Goal: Task Accomplishment & Management: Use online tool/utility

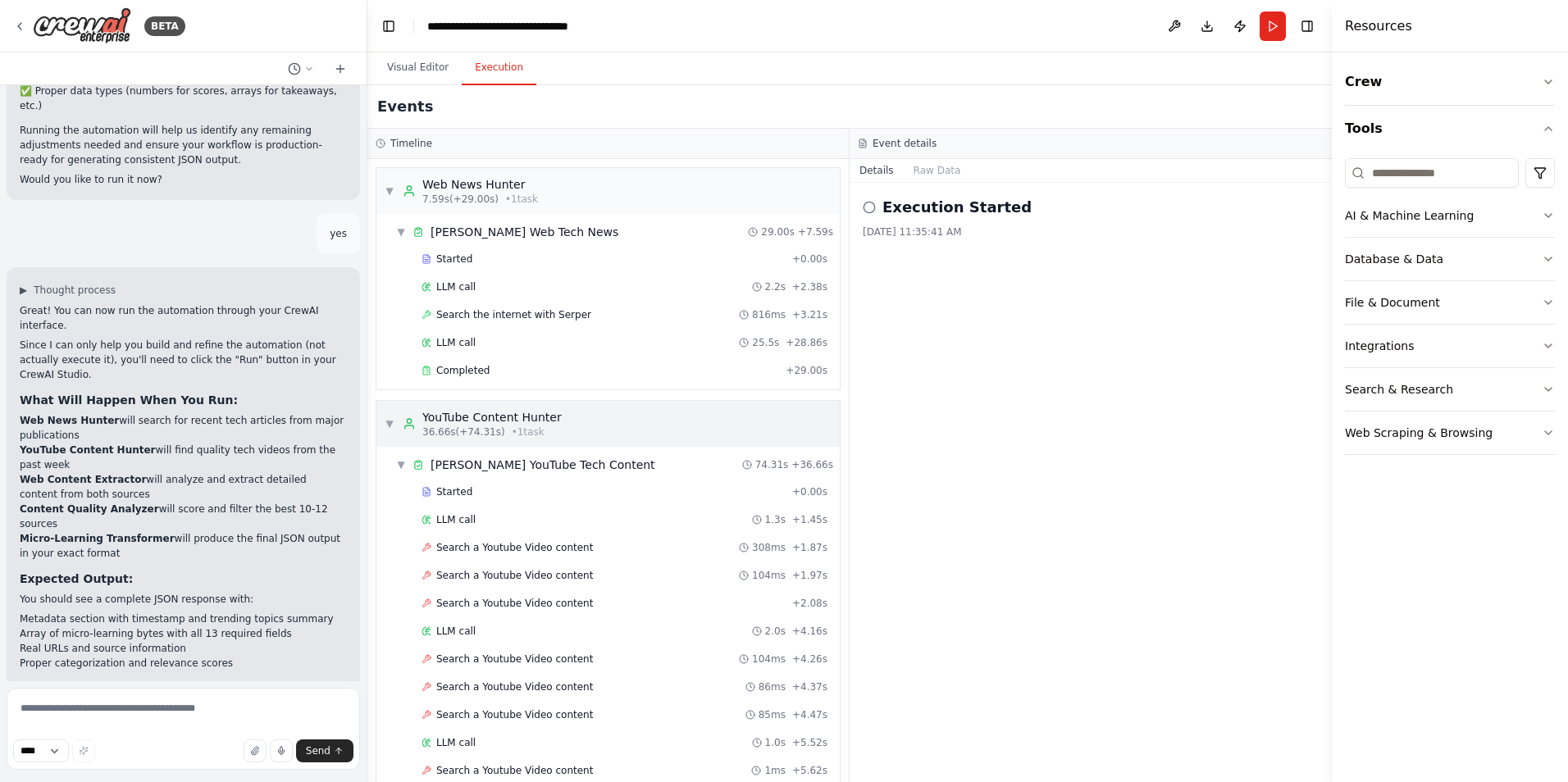
click at [391, 428] on span "▼" at bounding box center [389, 423] width 10 height 13
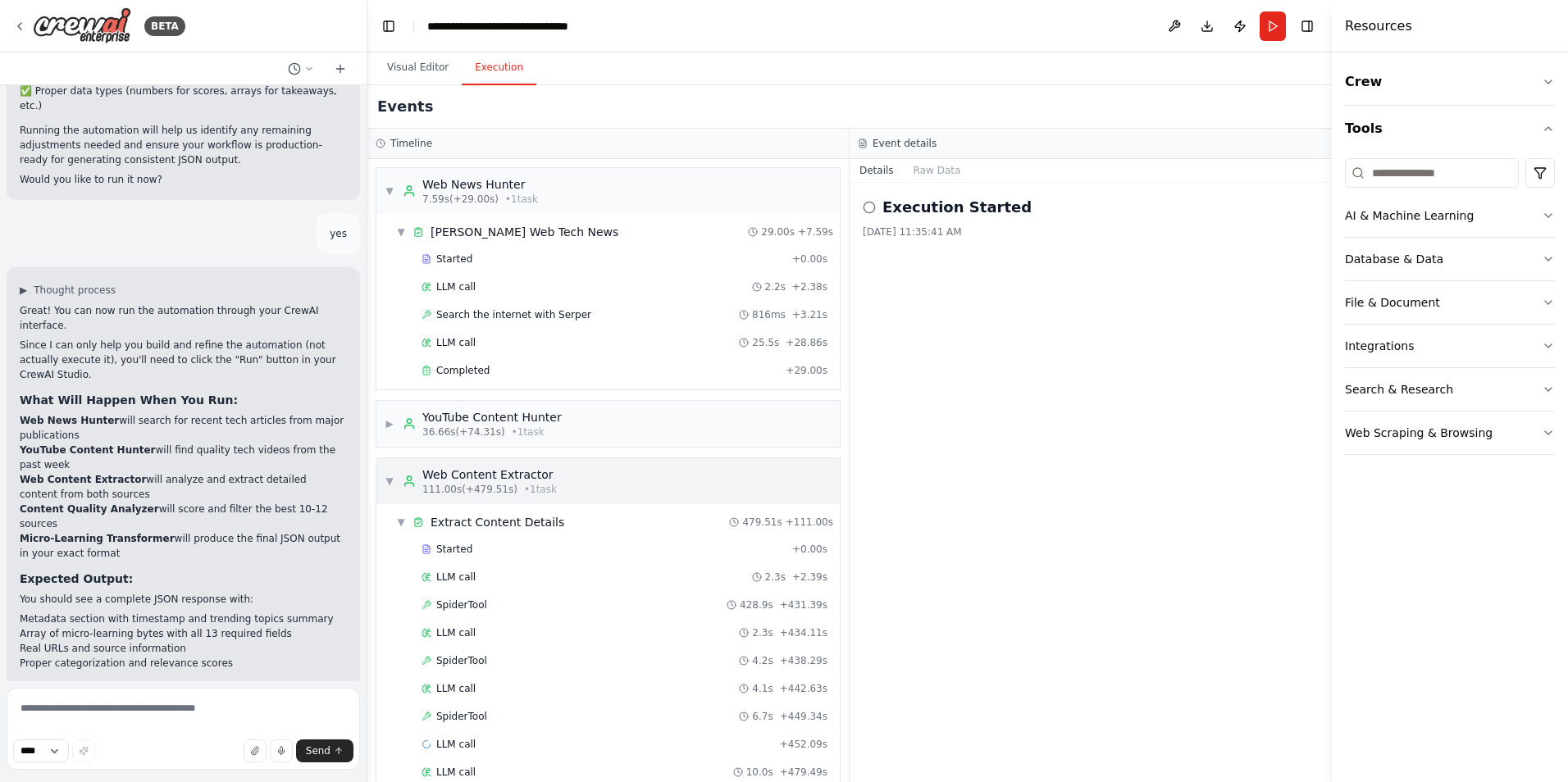
click at [391, 485] on span "▼" at bounding box center [389, 481] width 10 height 13
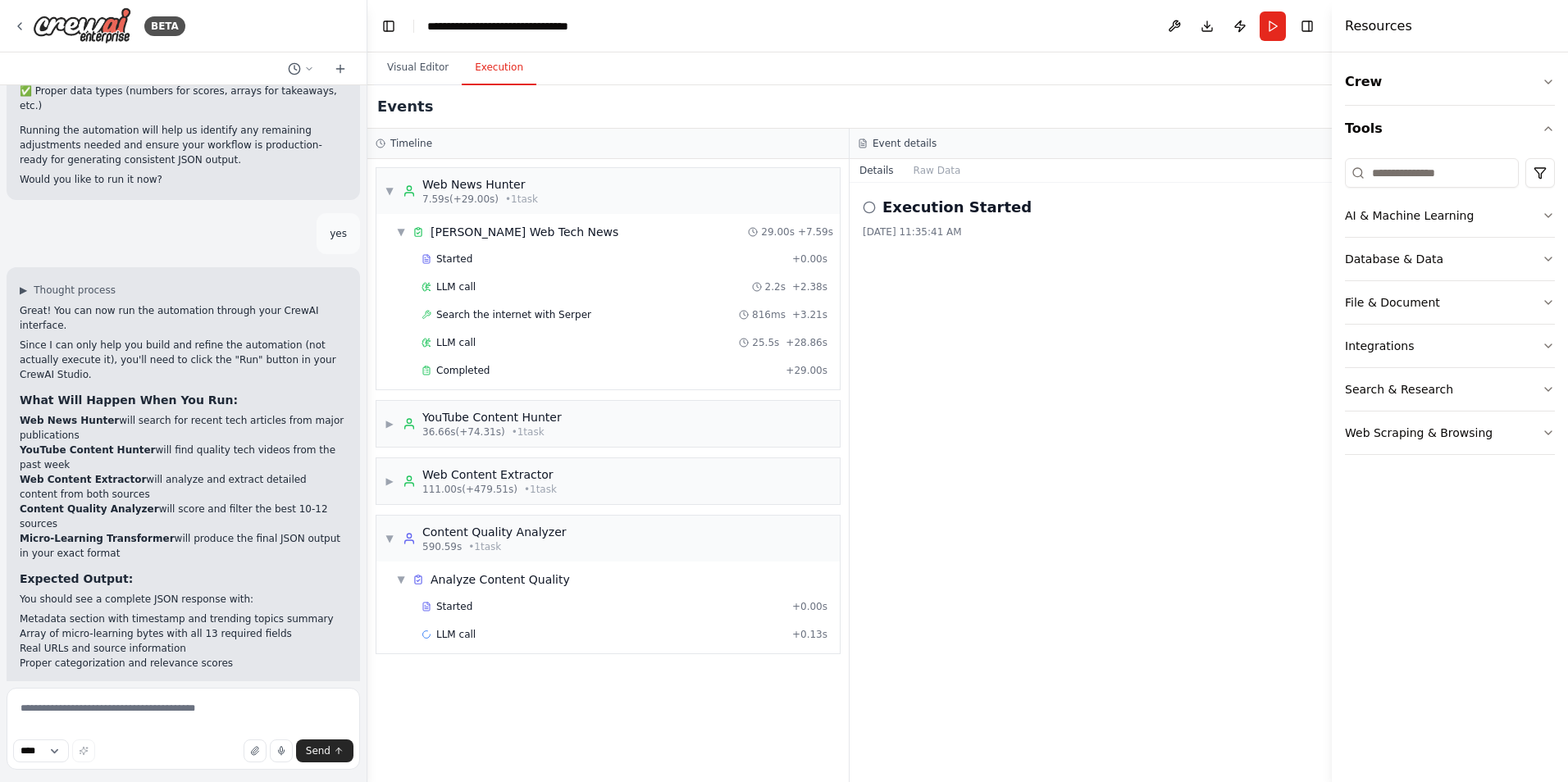
click at [572, 695] on div "▼ Web News Hunter 7.59s (+29.00s) • 1 task ▼ [PERSON_NAME] Web Tech News 29.00s…" at bounding box center [607, 471] width 481 height 624
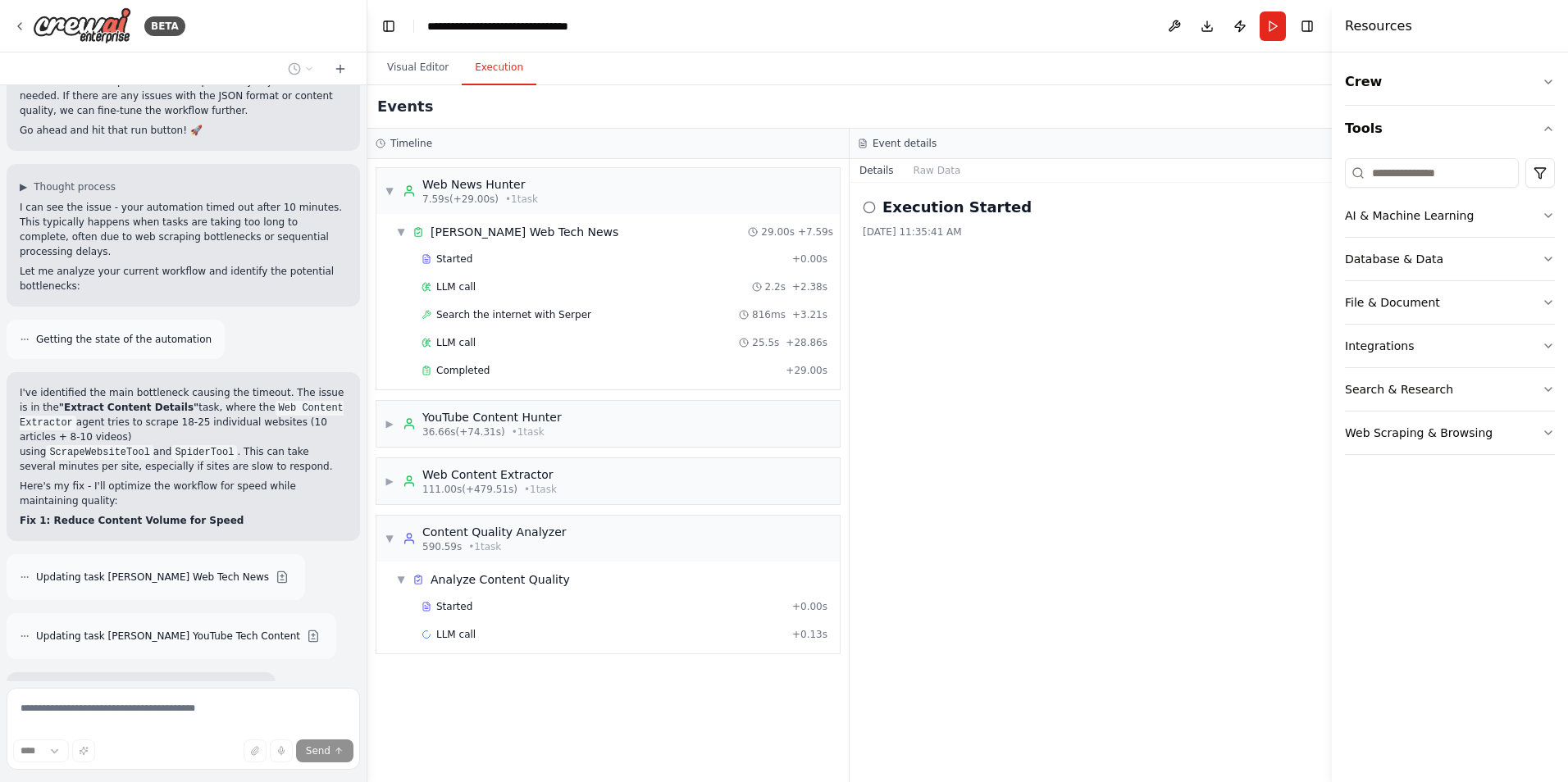
scroll to position [2810, 0]
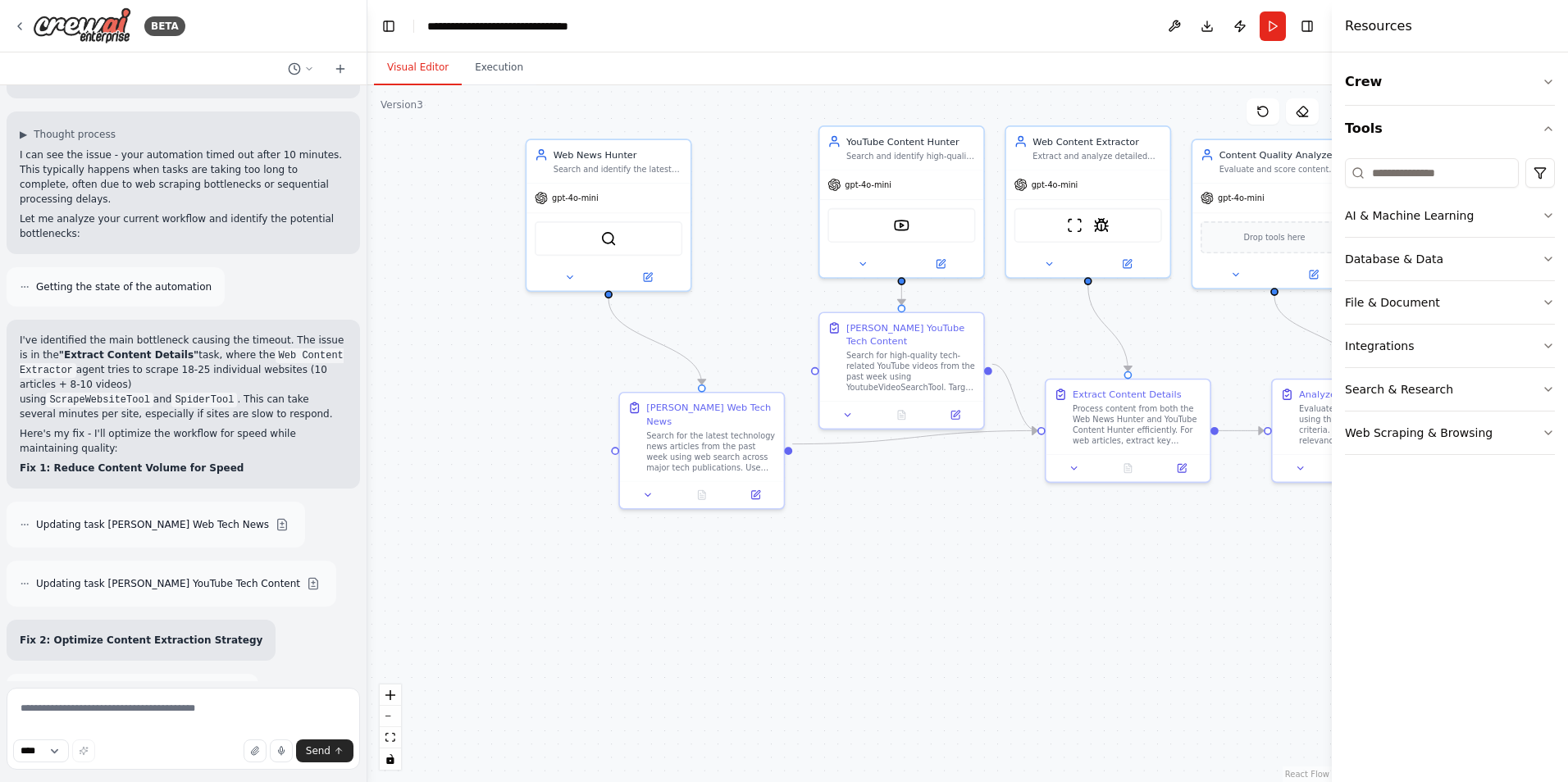
click at [422, 75] on button "Visual Editor" at bounding box center [417, 68] width 88 height 35
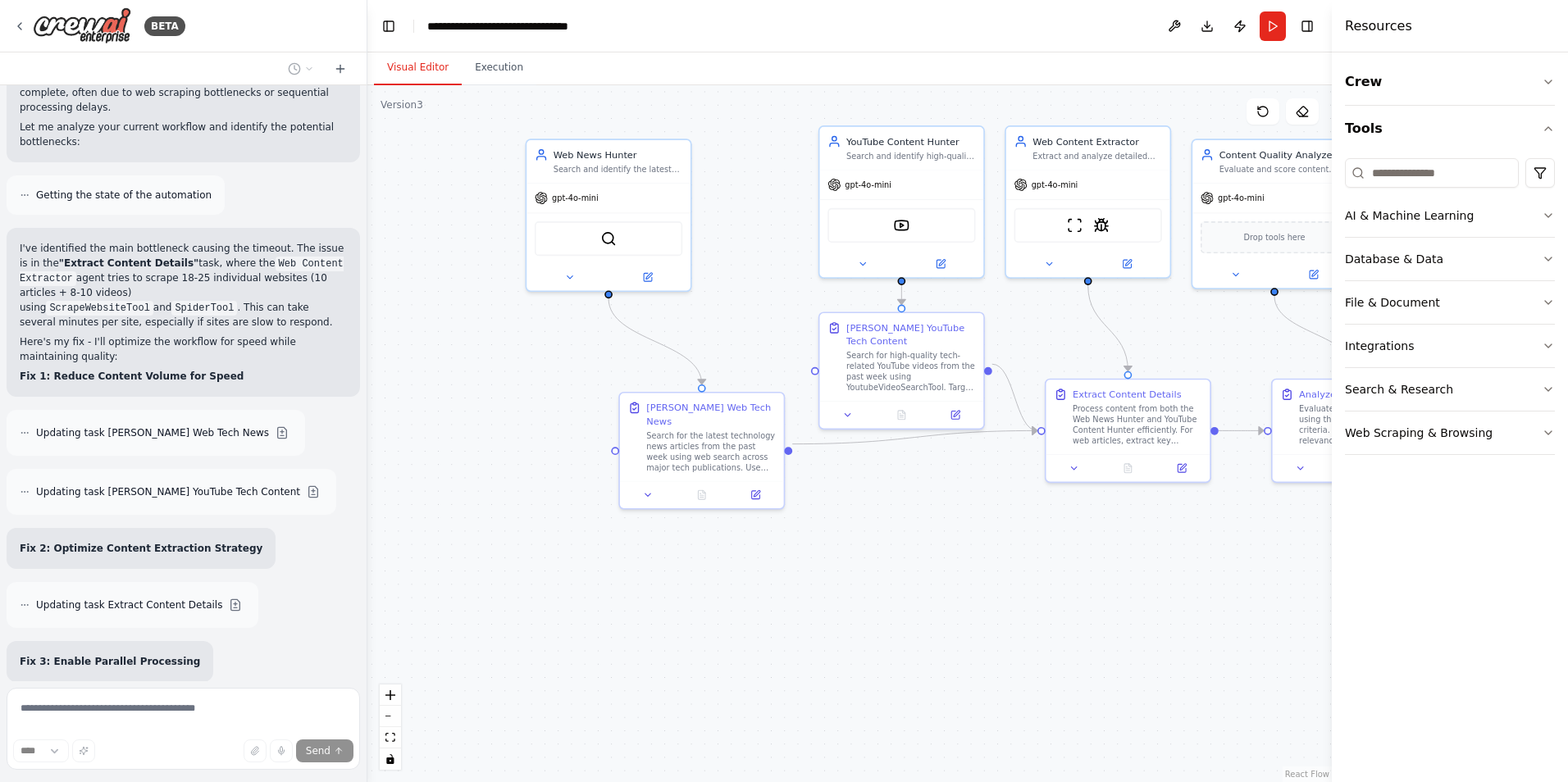
scroll to position [2916, 0]
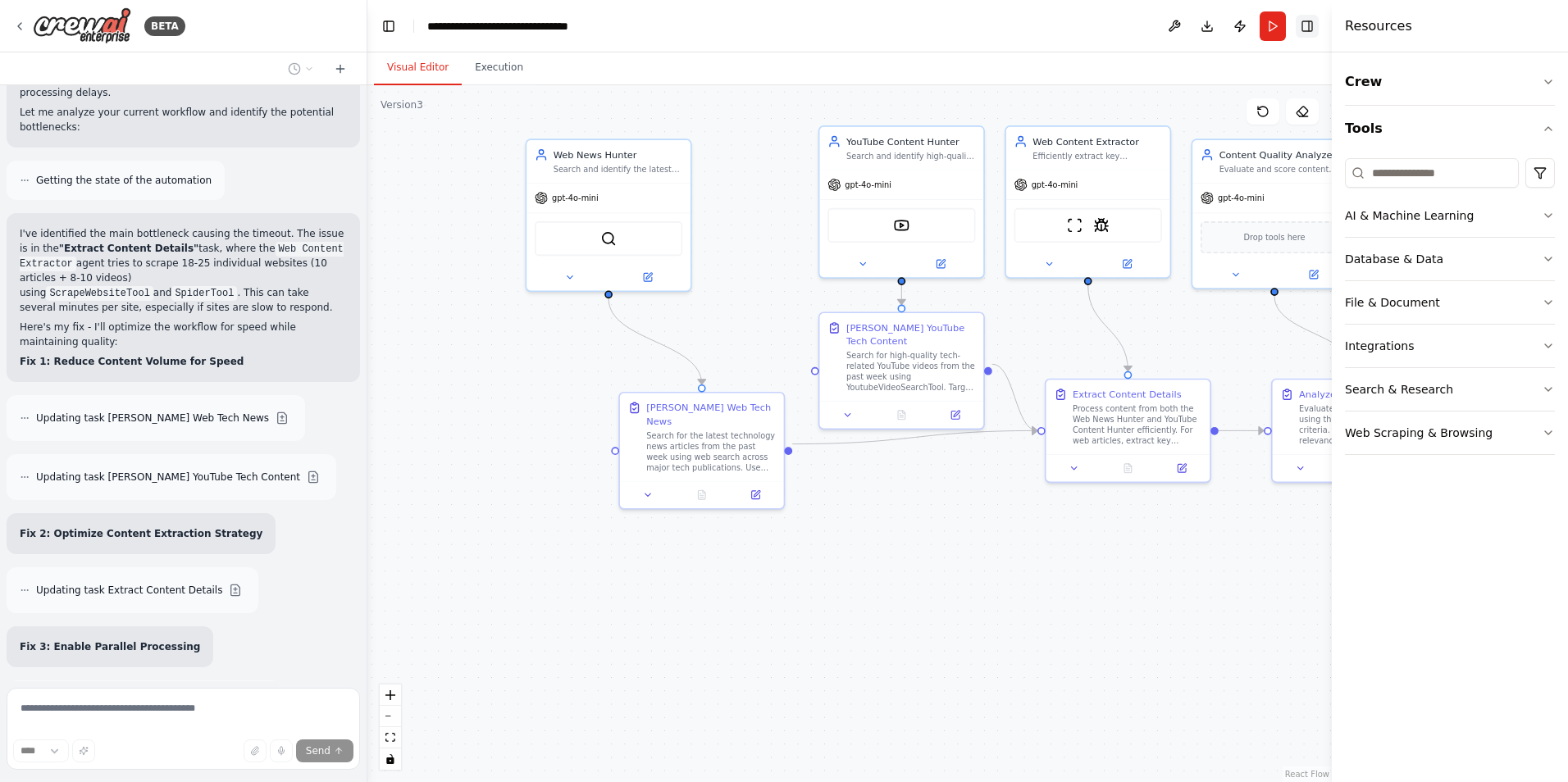
click at [1307, 24] on button "Toggle Right Sidebar" at bounding box center [1307, 27] width 23 height 23
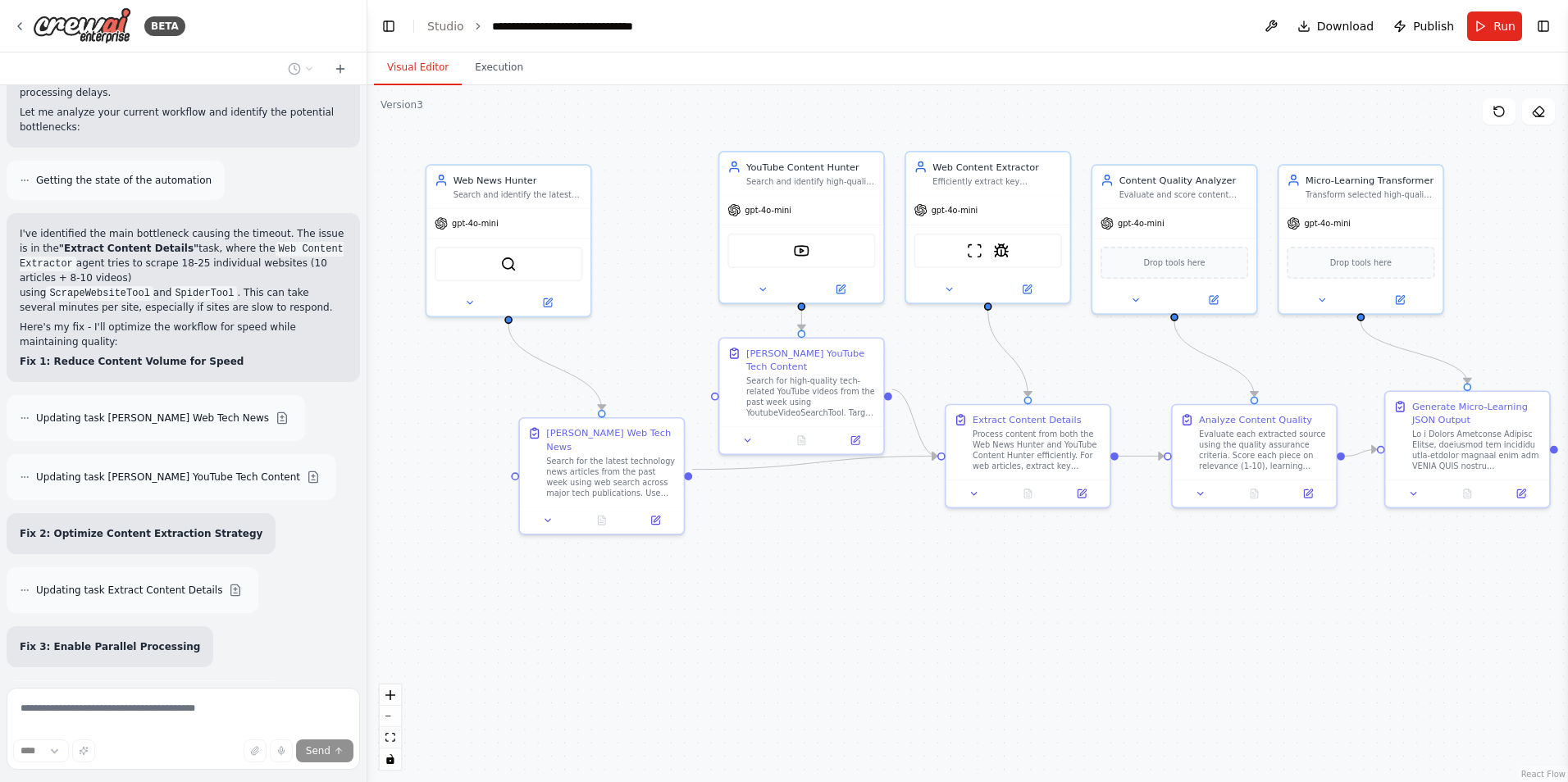
drag, startPoint x: 970, startPoint y: 615, endPoint x: 869, endPoint y: 641, distance: 104.3
click at [869, 641] on div ".deletable-edge-delete-btn { width: 20px; height: 20px; border: 0px solid #ffff…" at bounding box center [968, 434] width 1201 height 697
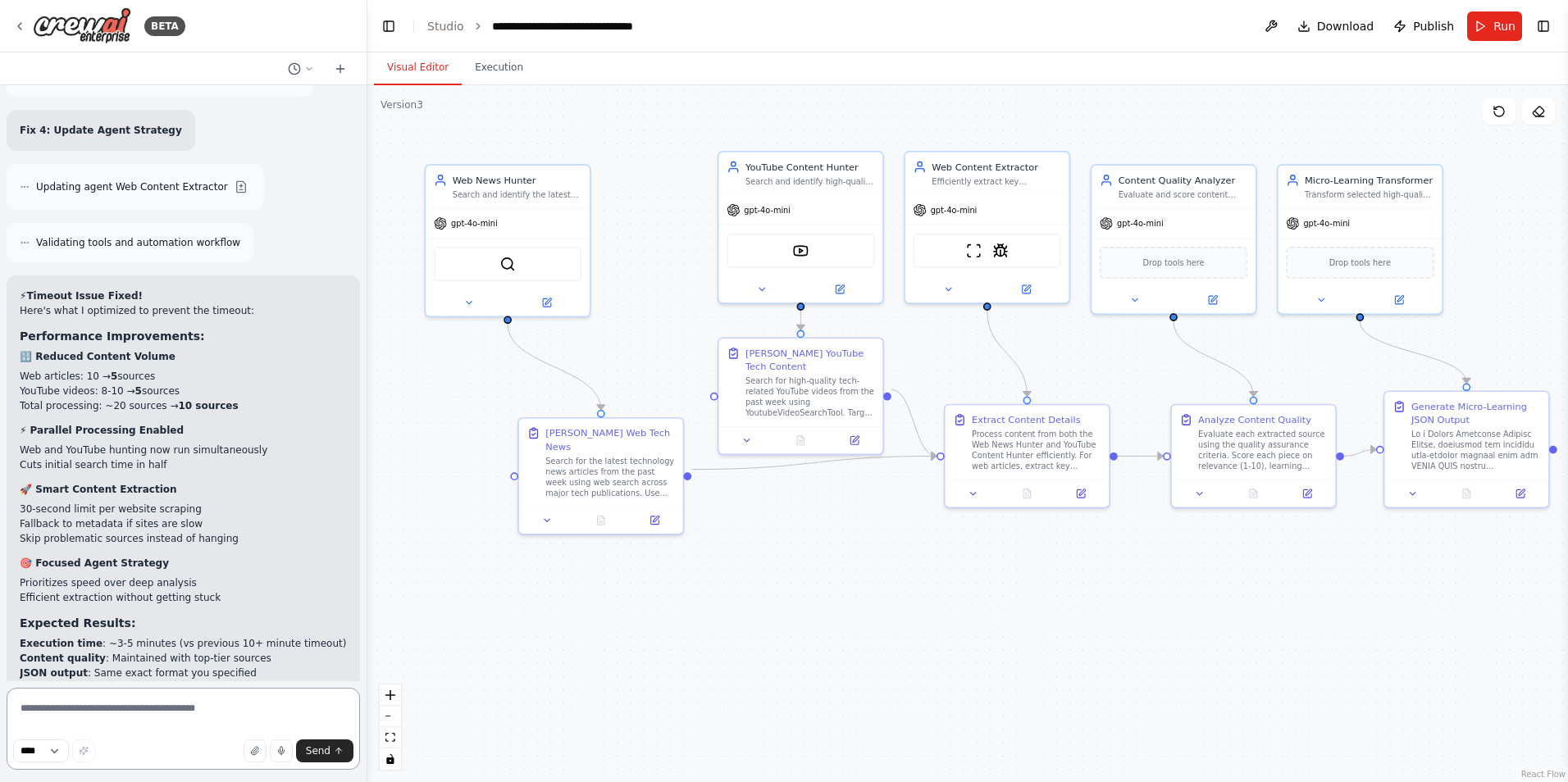
scroll to position [3592, 0]
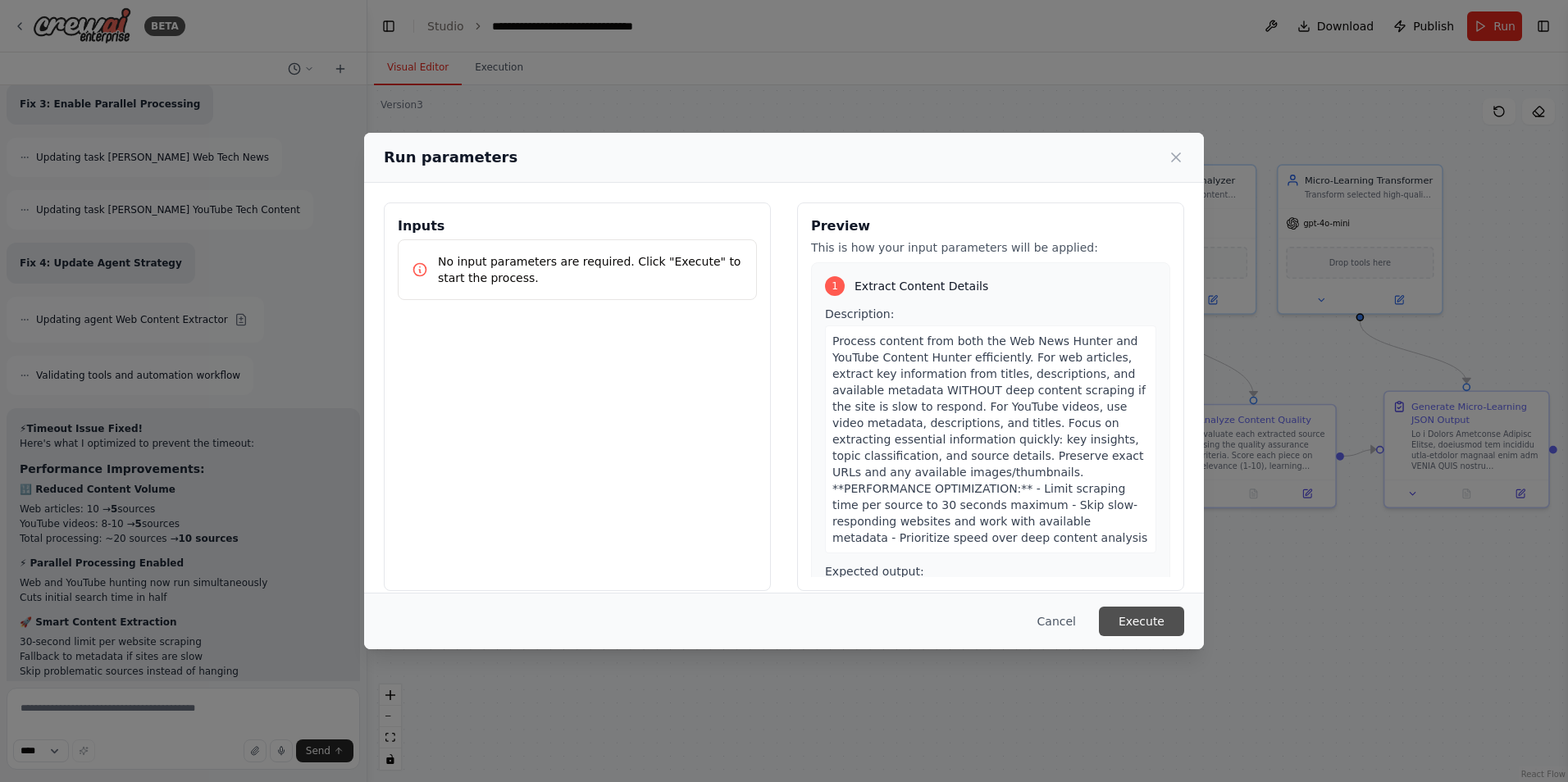
click at [1155, 616] on button "Execute" at bounding box center [1141, 621] width 85 height 29
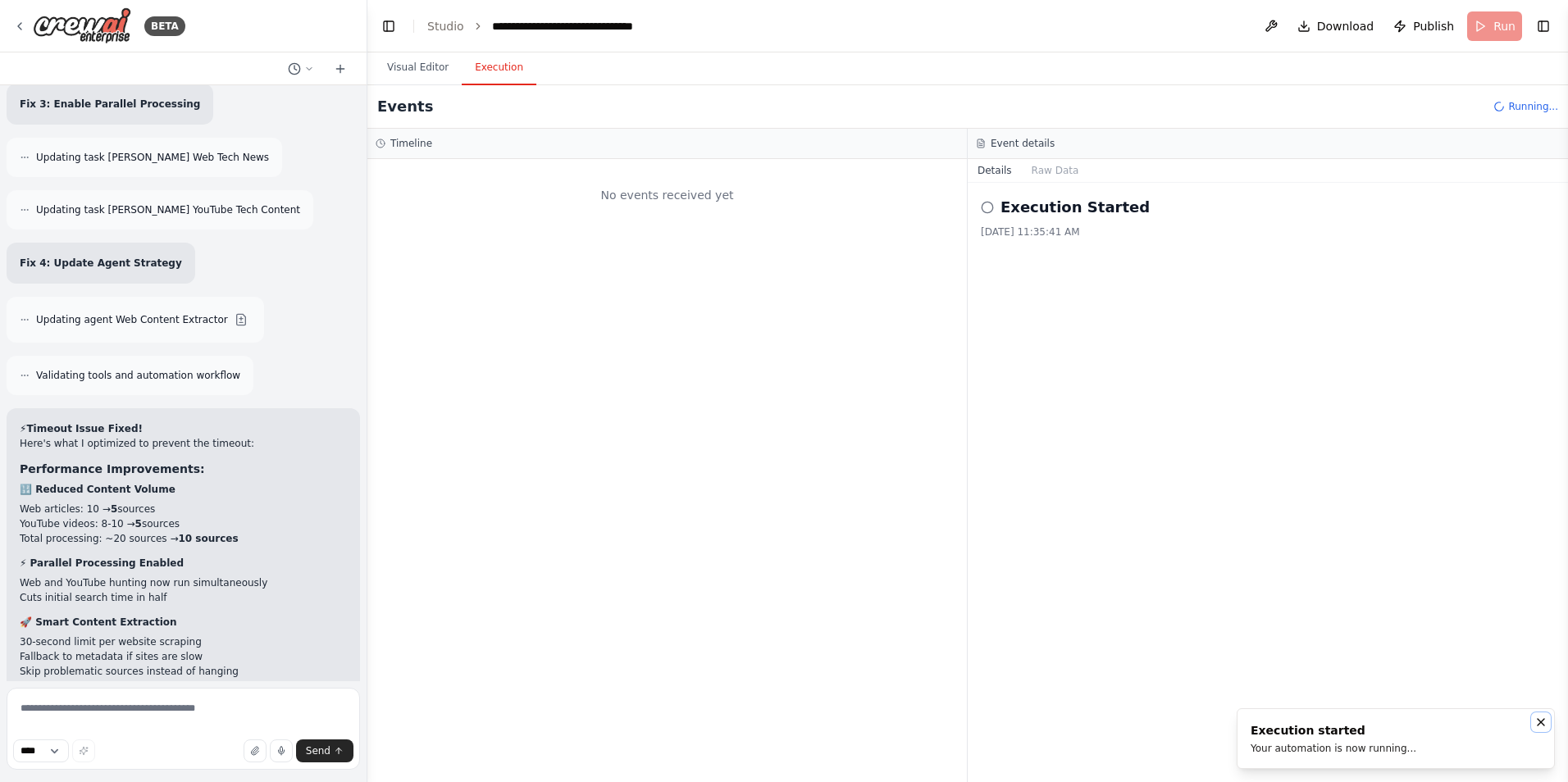
click at [1540, 722] on icon "Notifications (F8)" at bounding box center [1540, 722] width 6 height 6
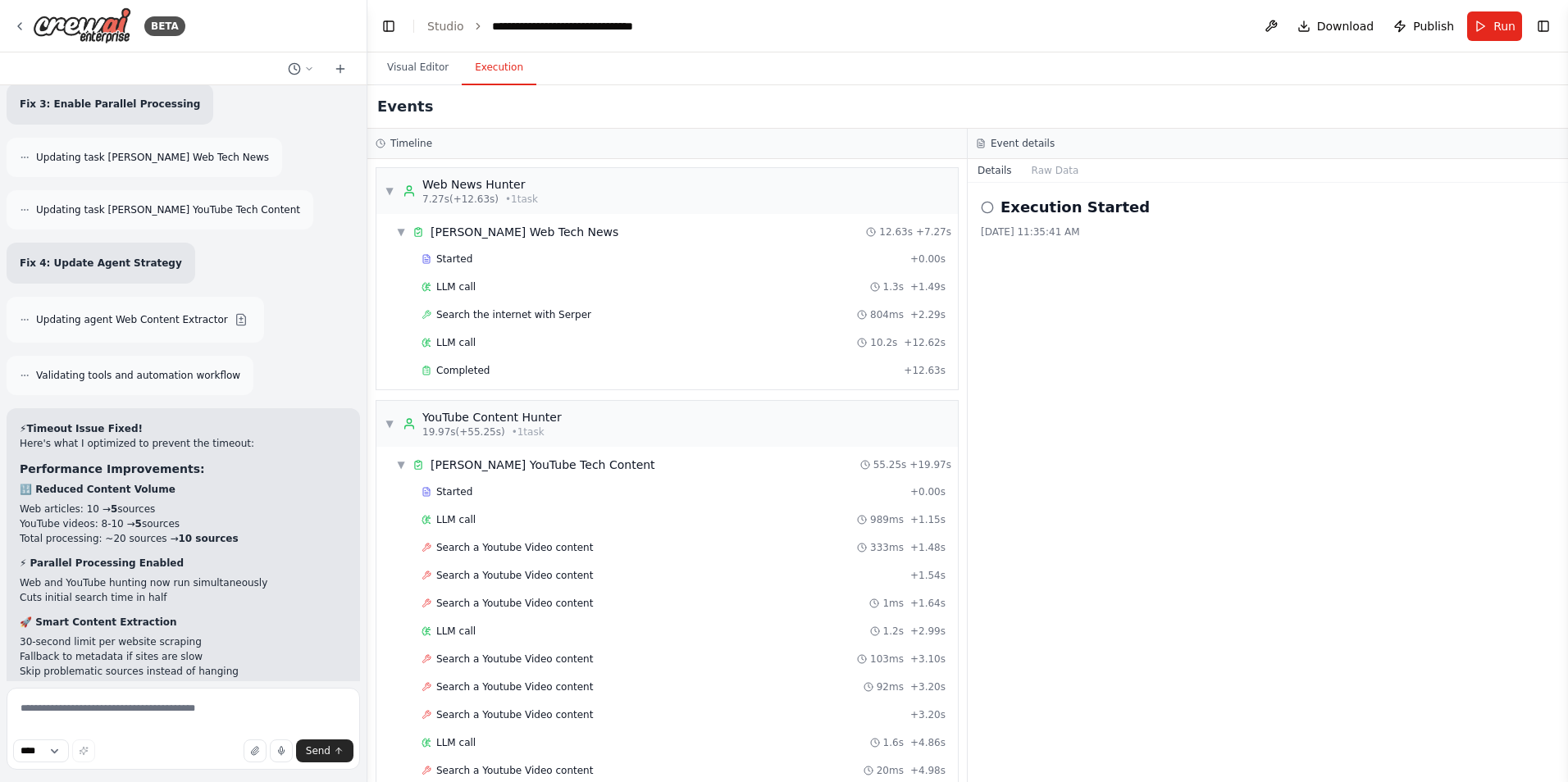
scroll to position [3592, 0]
